Goal: Information Seeking & Learning: Find specific fact

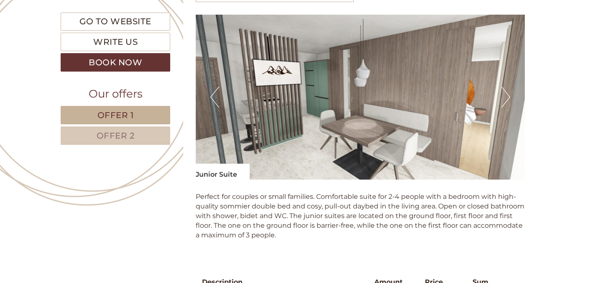
scroll to position [554, 0]
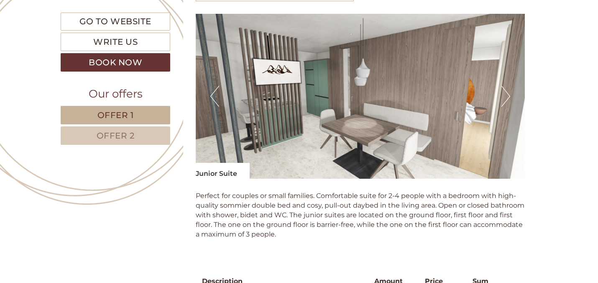
click at [507, 96] on button "Next" at bounding box center [505, 96] width 9 height 21
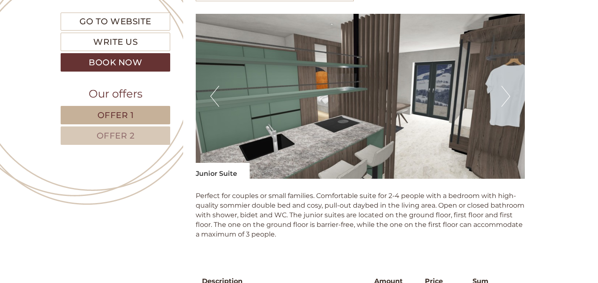
click at [507, 96] on button "Next" at bounding box center [505, 96] width 9 height 21
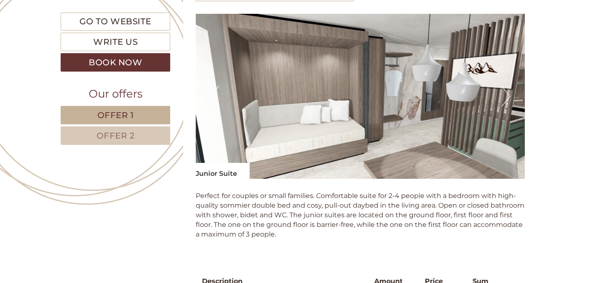
click at [507, 96] on button "Next" at bounding box center [505, 96] width 9 height 21
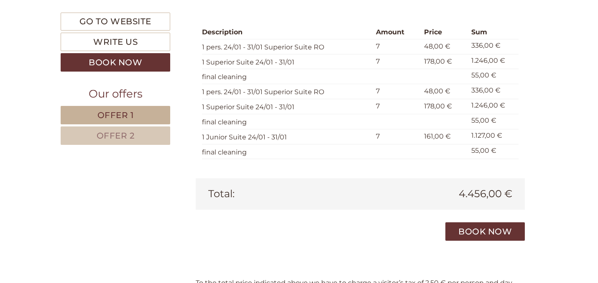
scroll to position [1664, 0]
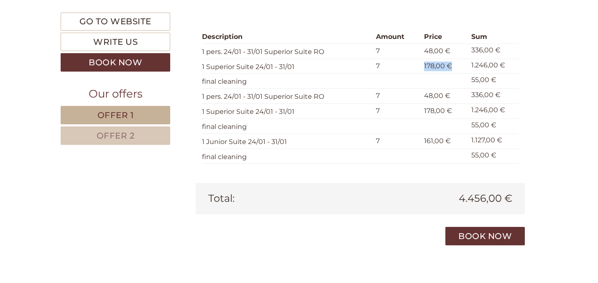
drag, startPoint x: 453, startPoint y: 68, endPoint x: 421, endPoint y: 69, distance: 32.2
click at [421, 69] on td "178,00 €" at bounding box center [444, 66] width 47 height 15
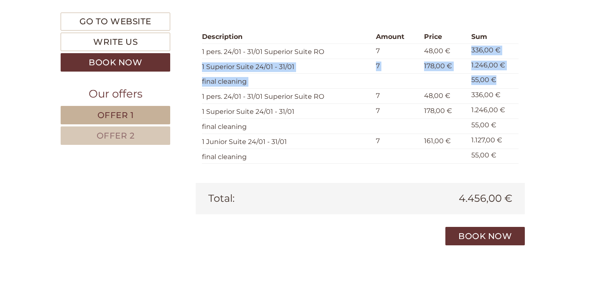
drag, startPoint x: 499, startPoint y: 80, endPoint x: 465, endPoint y: 56, distance: 41.8
click at [465, 56] on tbody "Description Amount Price Sum 1 pers. 24/01 - 31/01 Superior Suite RO 7 48,00 € …" at bounding box center [360, 97] width 317 height 133
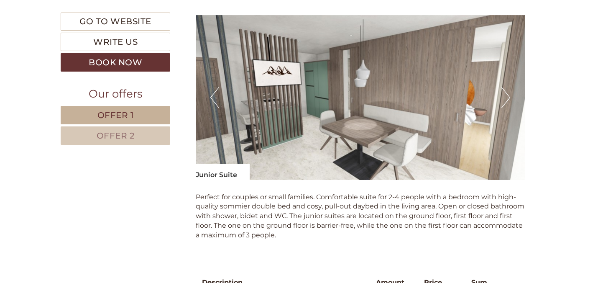
scroll to position [1417, 0]
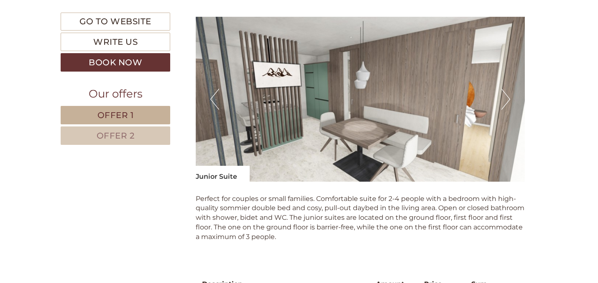
click at [506, 101] on button "Next" at bounding box center [505, 99] width 9 height 21
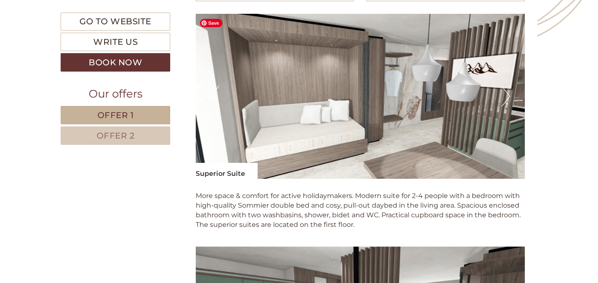
scroll to position [1185, 0]
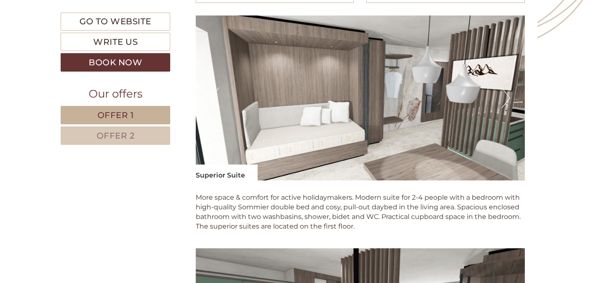
click at [506, 101] on button "Next" at bounding box center [505, 97] width 9 height 21
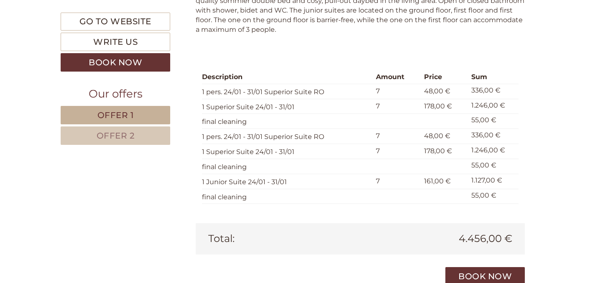
scroll to position [1626, 0]
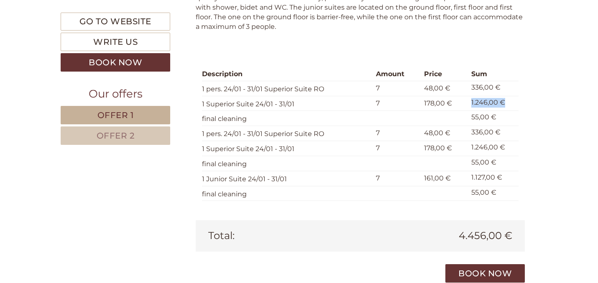
drag, startPoint x: 512, startPoint y: 104, endPoint x: 469, endPoint y: 103, distance: 43.1
click at [469, 103] on td "1.246,00 €" at bounding box center [493, 103] width 51 height 15
drag, startPoint x: 499, startPoint y: 118, endPoint x: 467, endPoint y: 103, distance: 35.7
click at [467, 103] on tbody "Description Amount Price Sum 1 pers. 24/01 - 31/01 Superior Suite RO 7 48,00 € …" at bounding box center [360, 134] width 317 height 133
drag, startPoint x: 470, startPoint y: 132, endPoint x: 495, endPoint y: 133, distance: 25.1
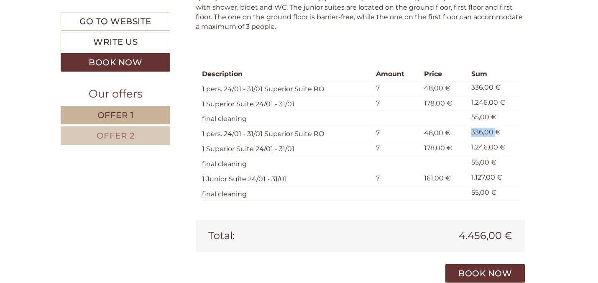
click at [495, 133] on td "336,00 €" at bounding box center [493, 133] width 51 height 15
drag, startPoint x: 472, startPoint y: 87, endPoint x: 493, endPoint y: 87, distance: 20.9
click at [493, 87] on td "336,00 €" at bounding box center [493, 88] width 51 height 15
